Goal: Find specific page/section: Find specific page/section

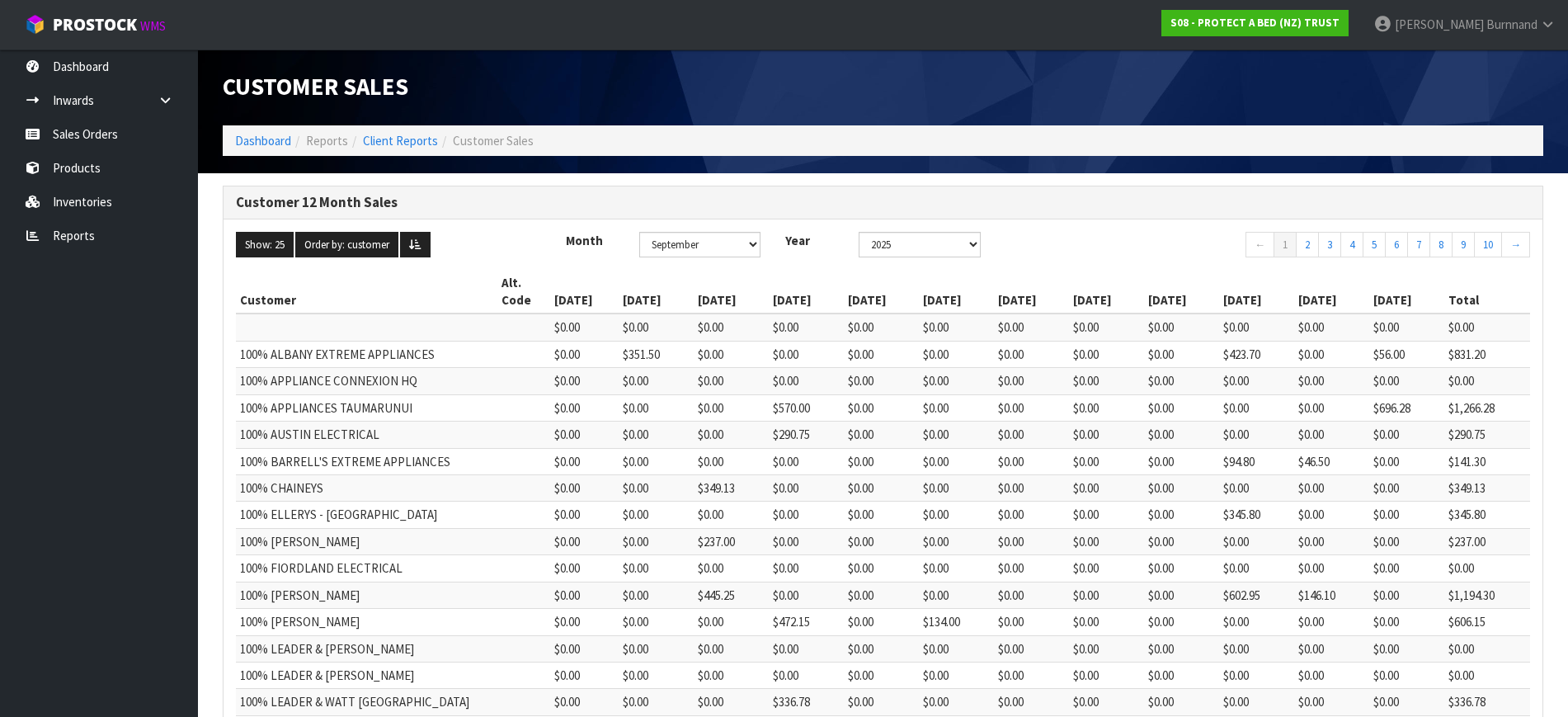
scroll to position [379, 0]
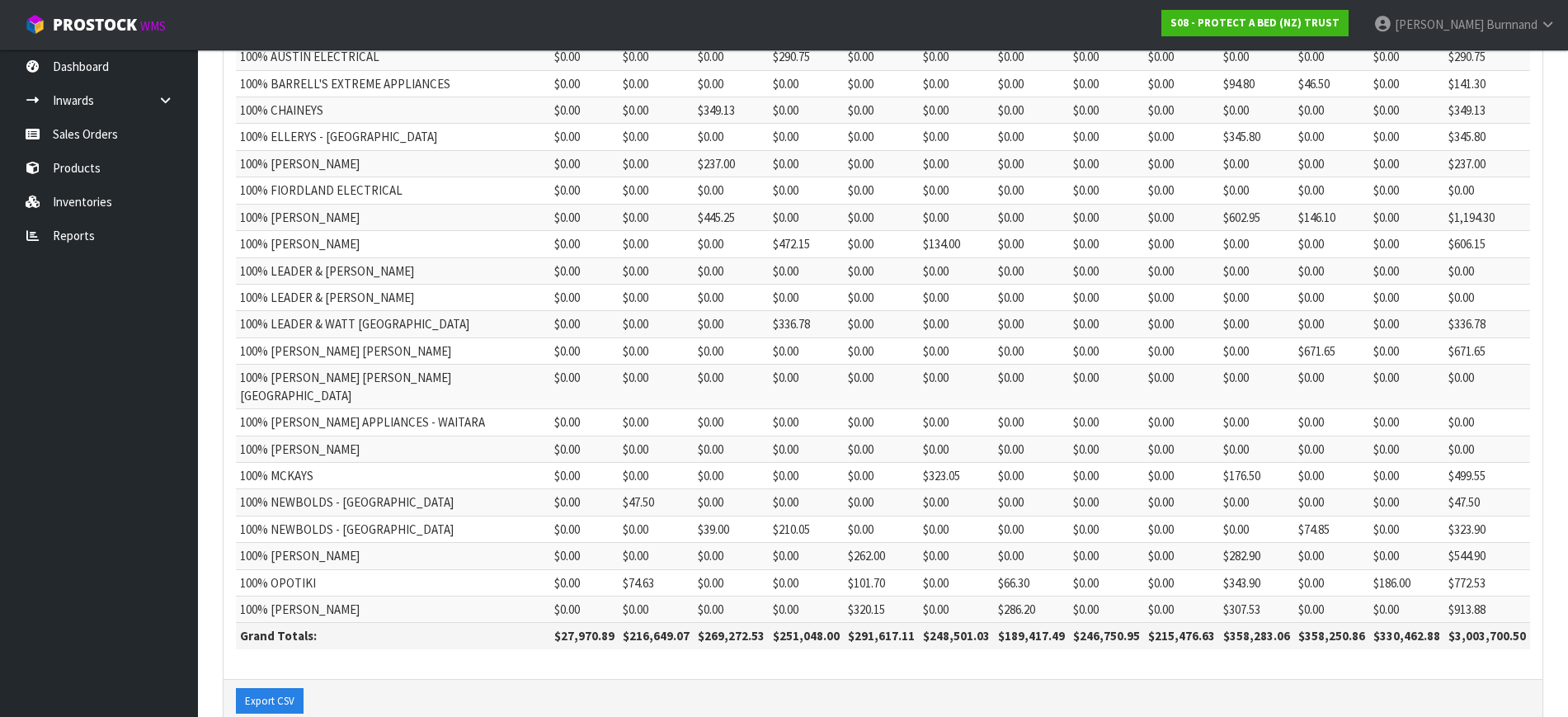
scroll to position [379, 0]
drag, startPoint x: 545, startPoint y: 601, endPoint x: 598, endPoint y: 603, distance: 53.0
click at [598, 622] on th "$27,970.89" at bounding box center [584, 636] width 68 height 26
copy th "27,970.89"
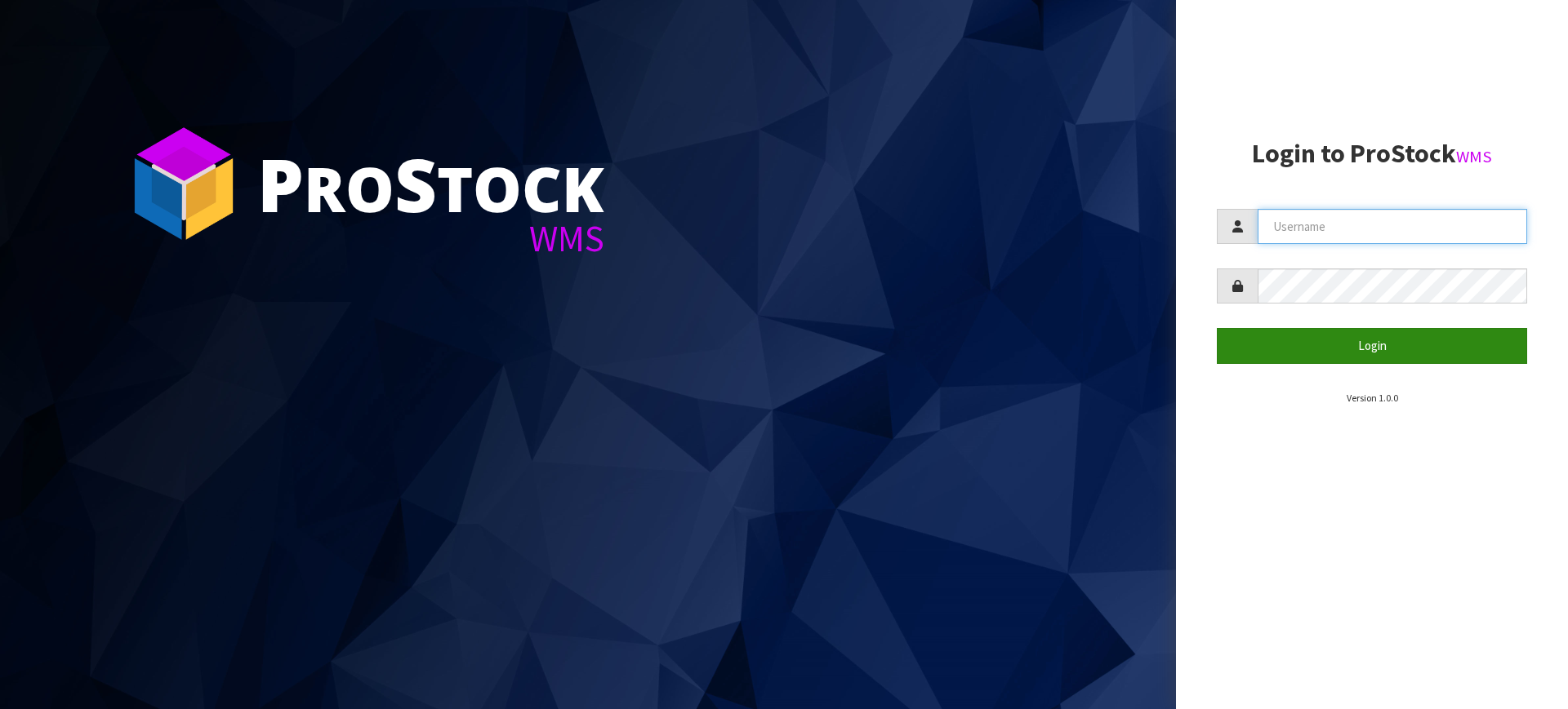
type input "justine.burnnand@sleepcorp.com.au"
click at [1414, 354] on button "Login" at bounding box center [1371, 345] width 310 height 35
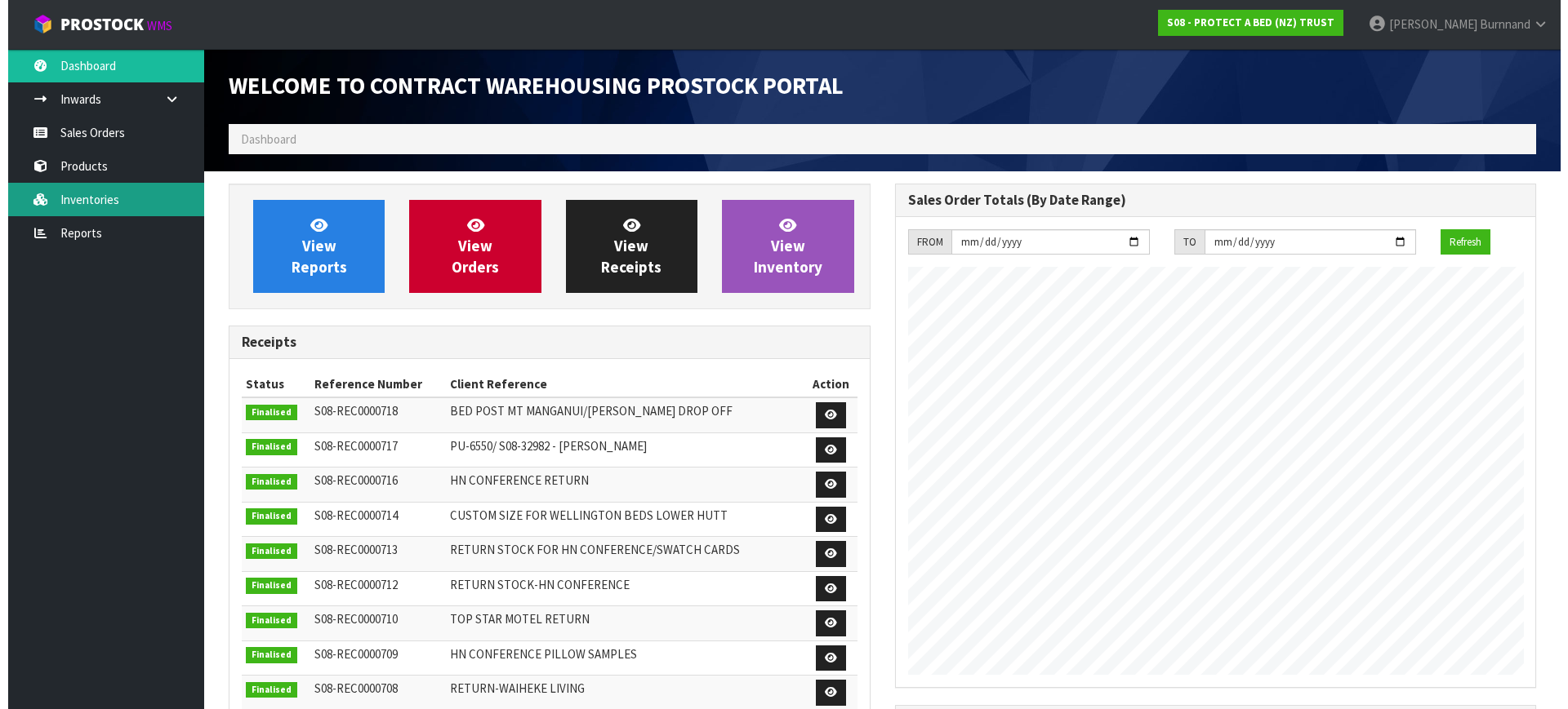
scroll to position [905, 665]
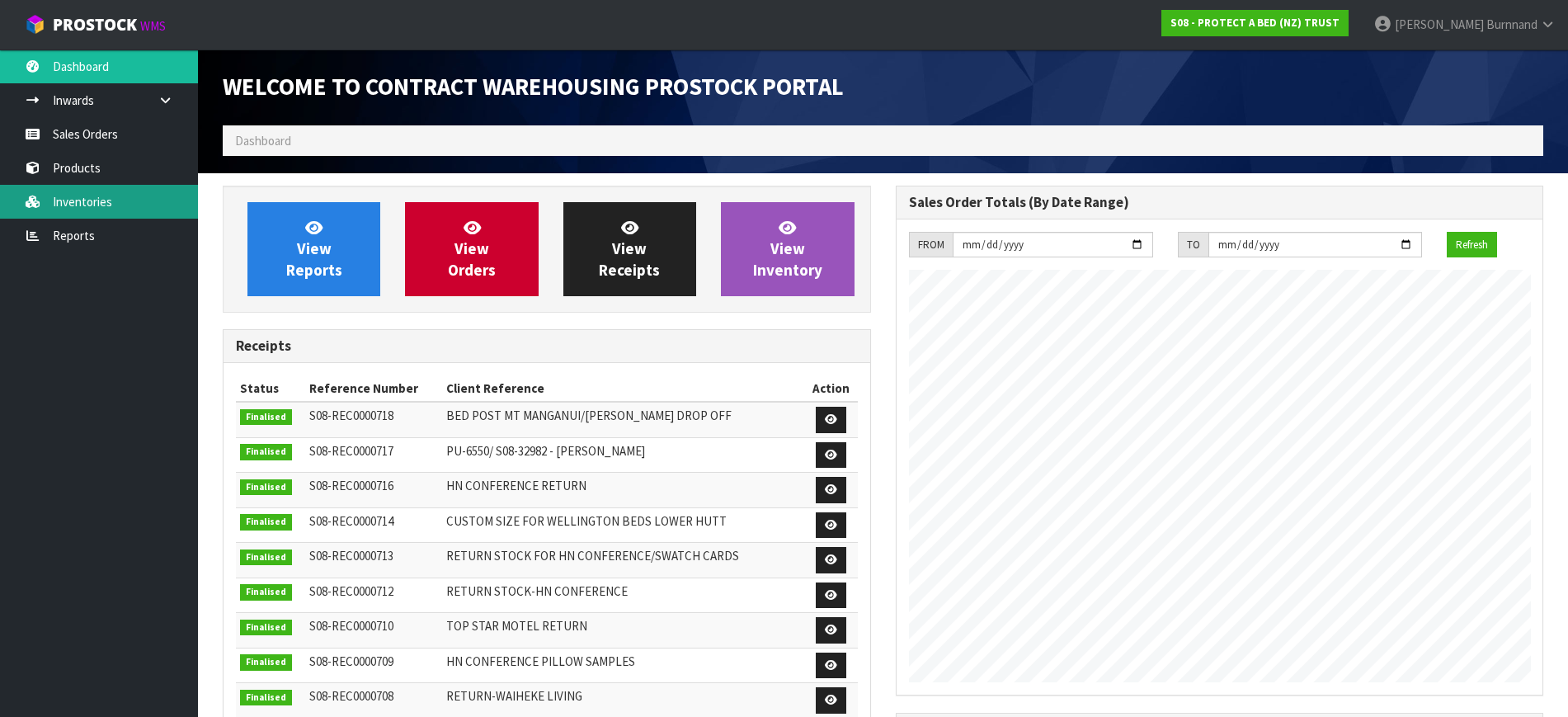
click at [84, 206] on link "Inventories" at bounding box center [99, 201] width 198 height 34
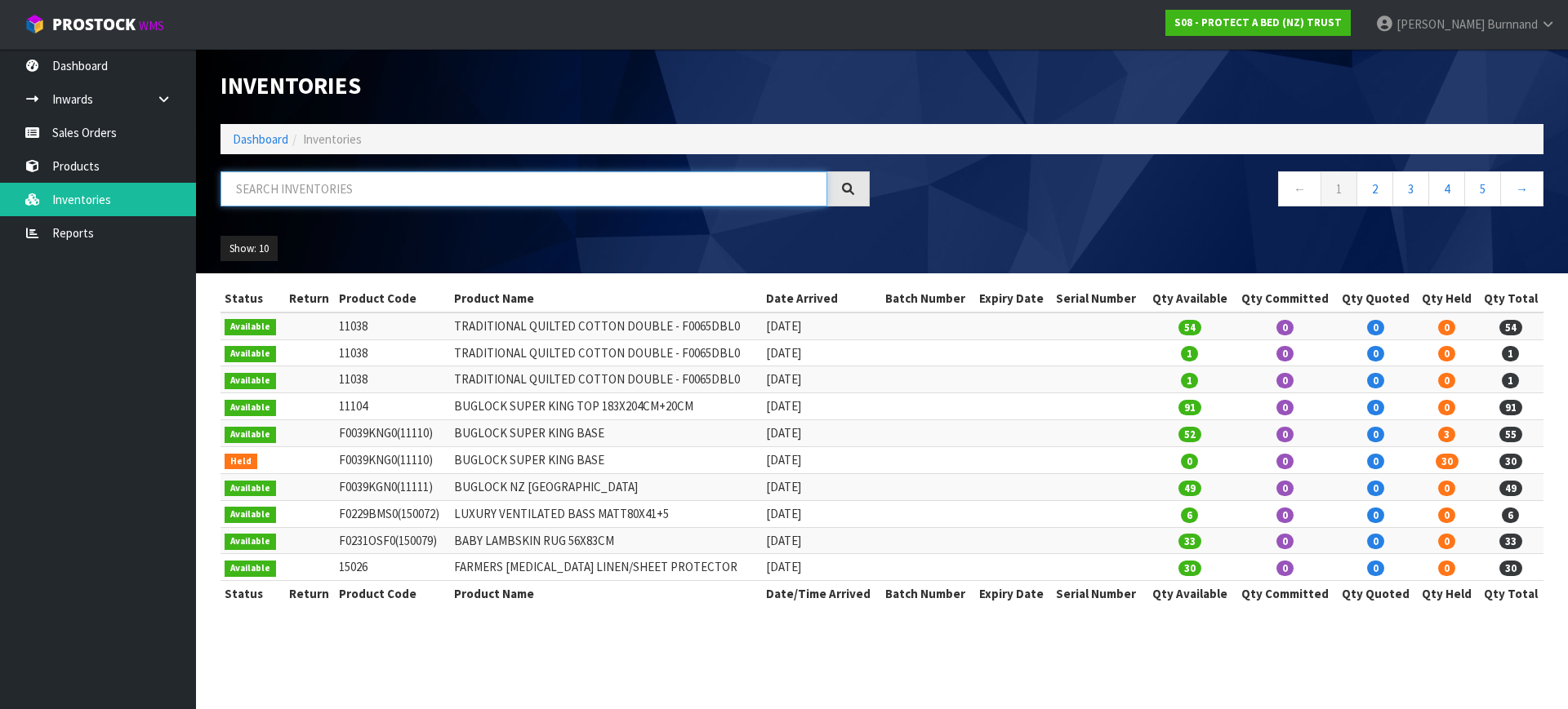
click at [301, 184] on input "text" at bounding box center [523, 189] width 606 height 35
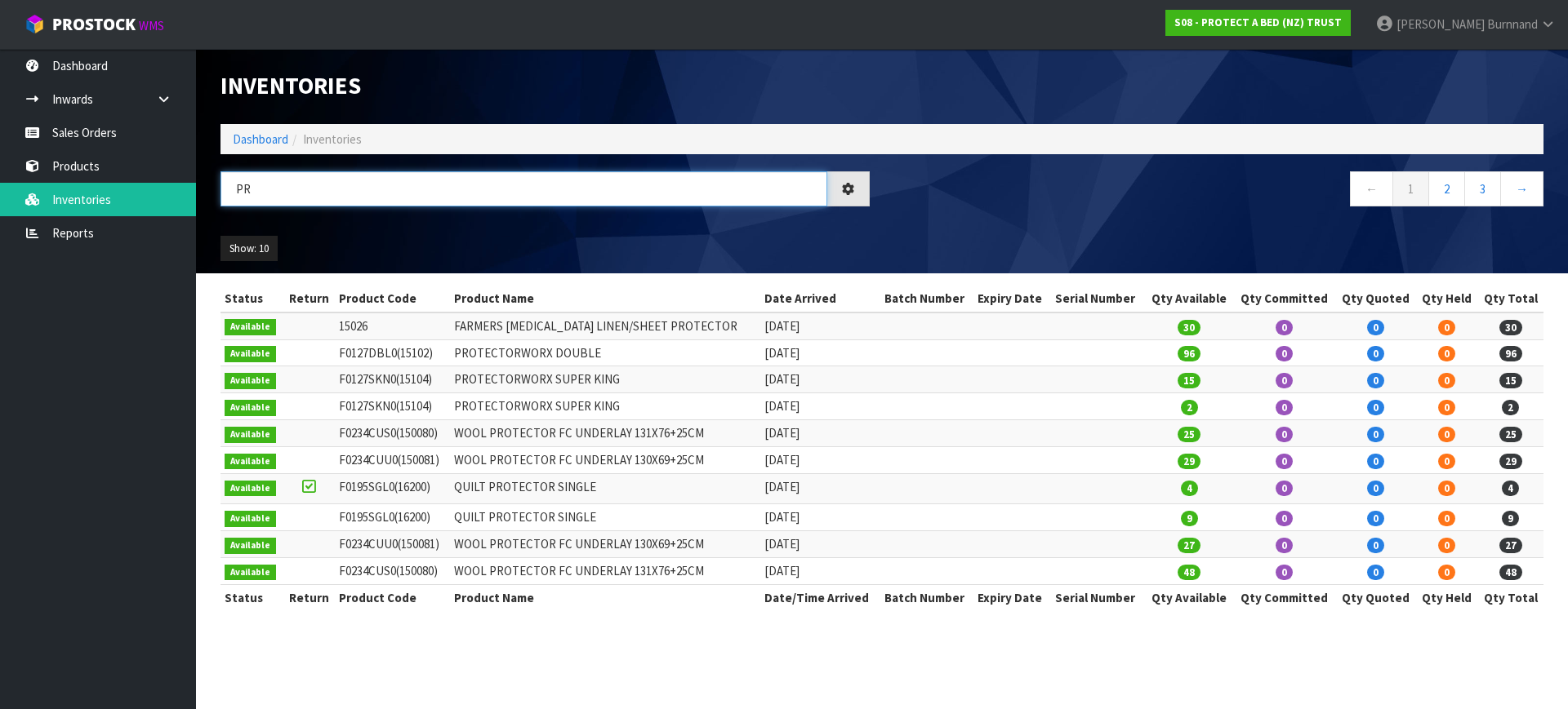
type input "P"
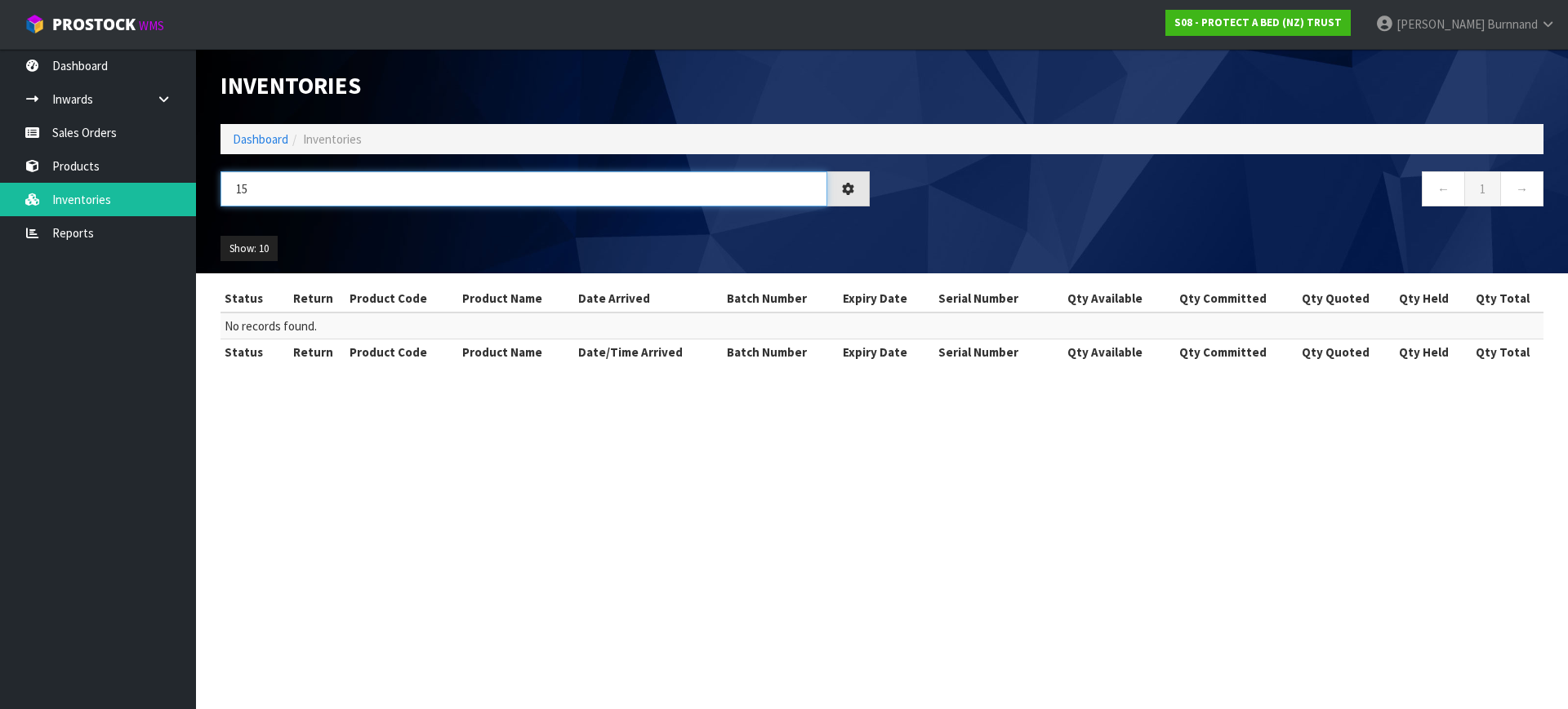
type input "1"
